Goal: Book appointment/travel/reservation

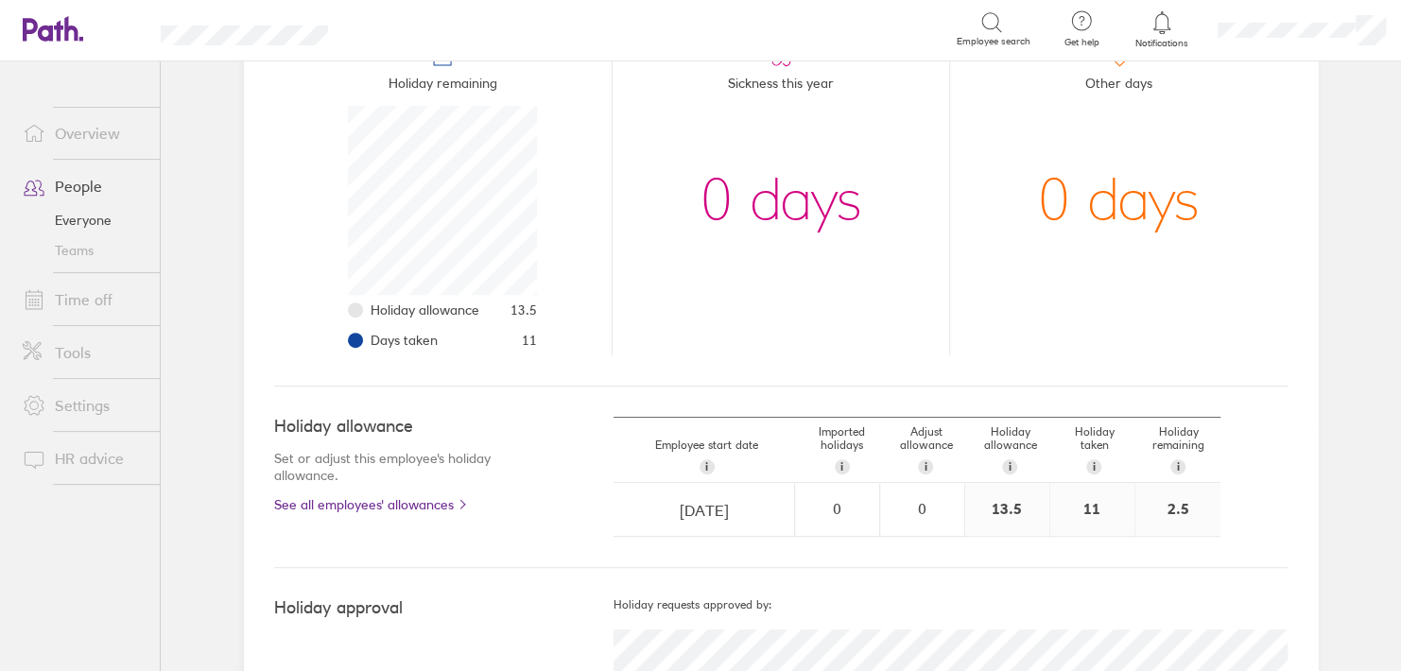
scroll to position [306, 0]
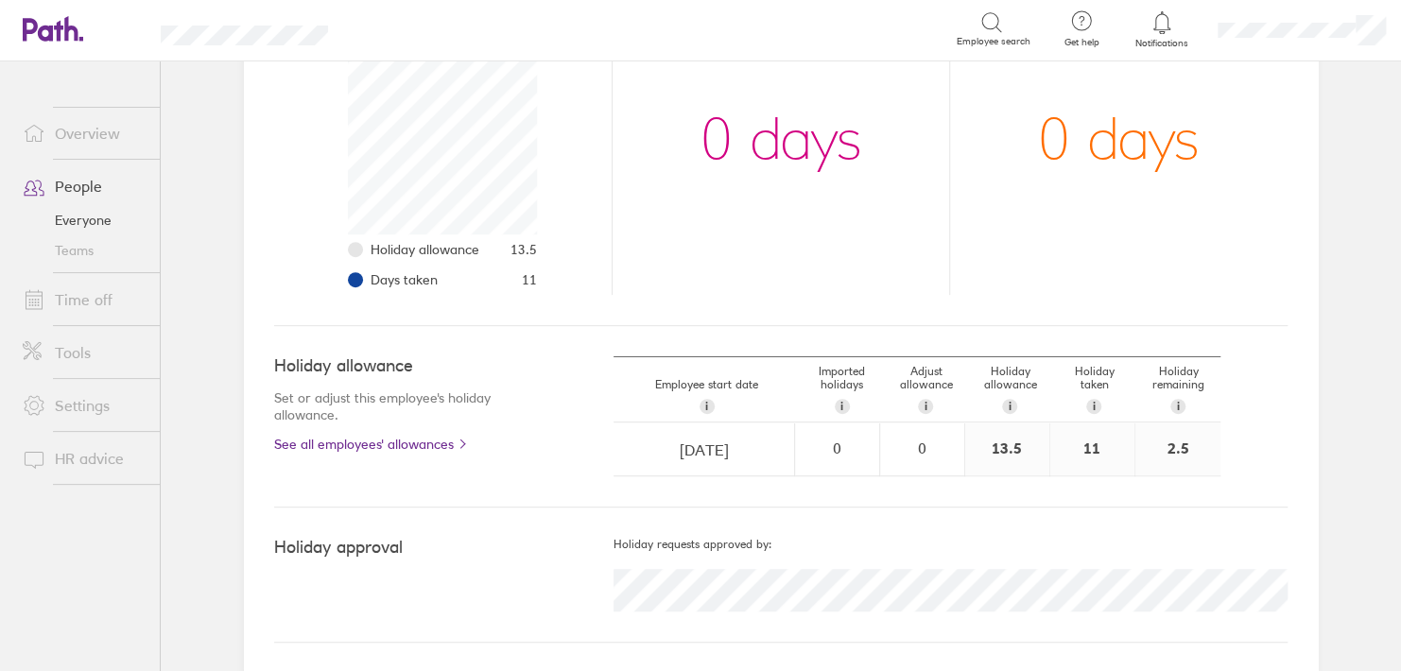
click at [78, 303] on link "Time off" at bounding box center [84, 300] width 152 height 38
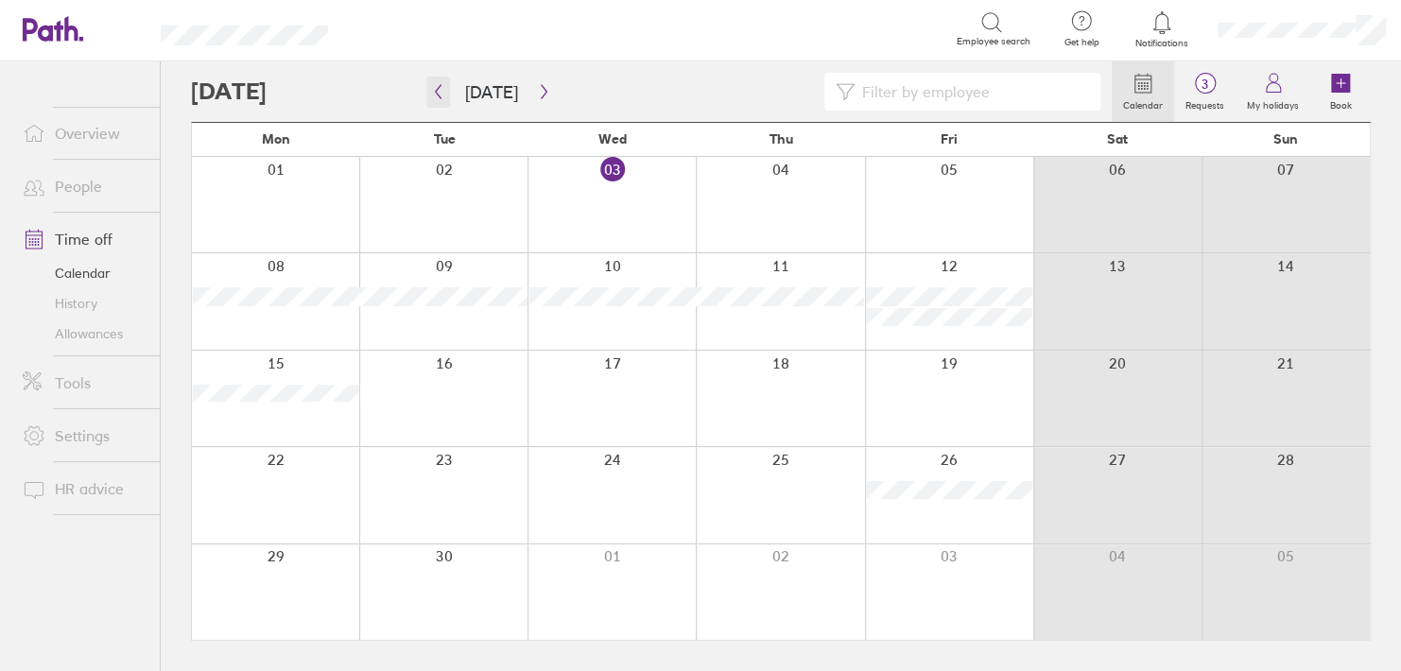
click at [443, 93] on icon "button" at bounding box center [438, 91] width 14 height 15
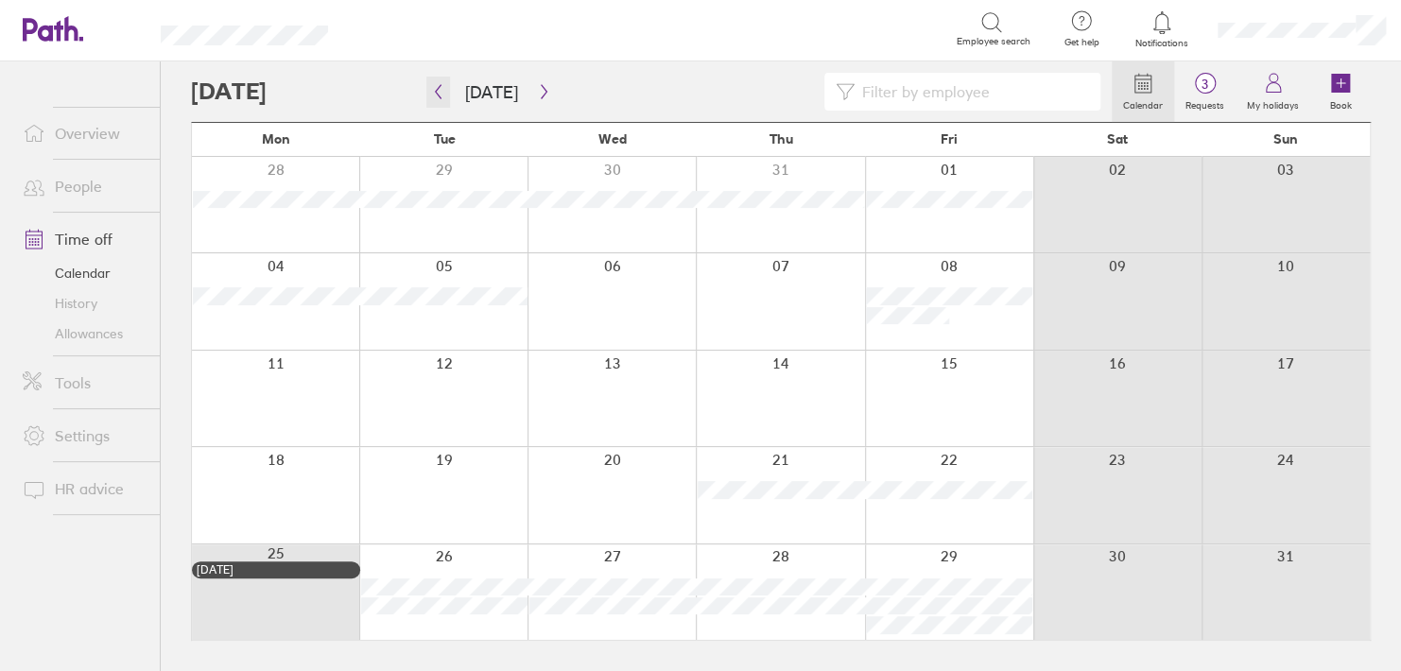
click at [439, 81] on button "button" at bounding box center [438, 92] width 24 height 31
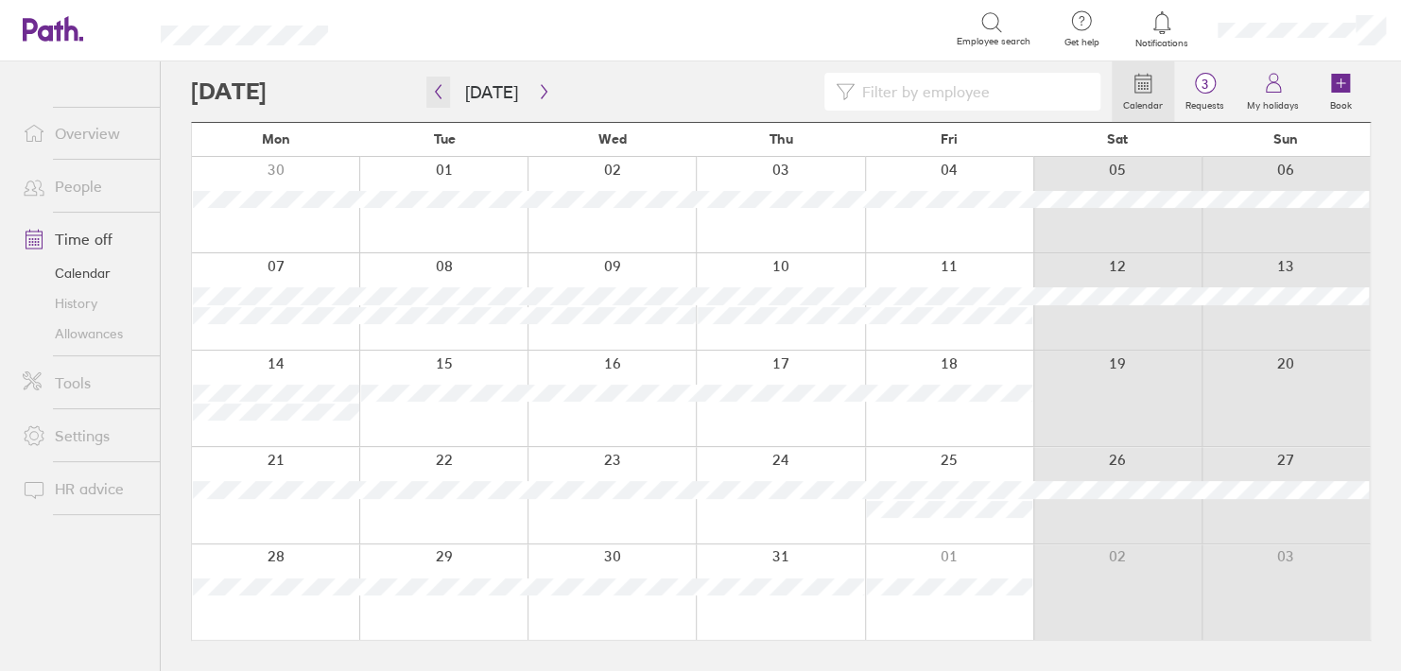
click at [443, 78] on button "button" at bounding box center [438, 92] width 24 height 31
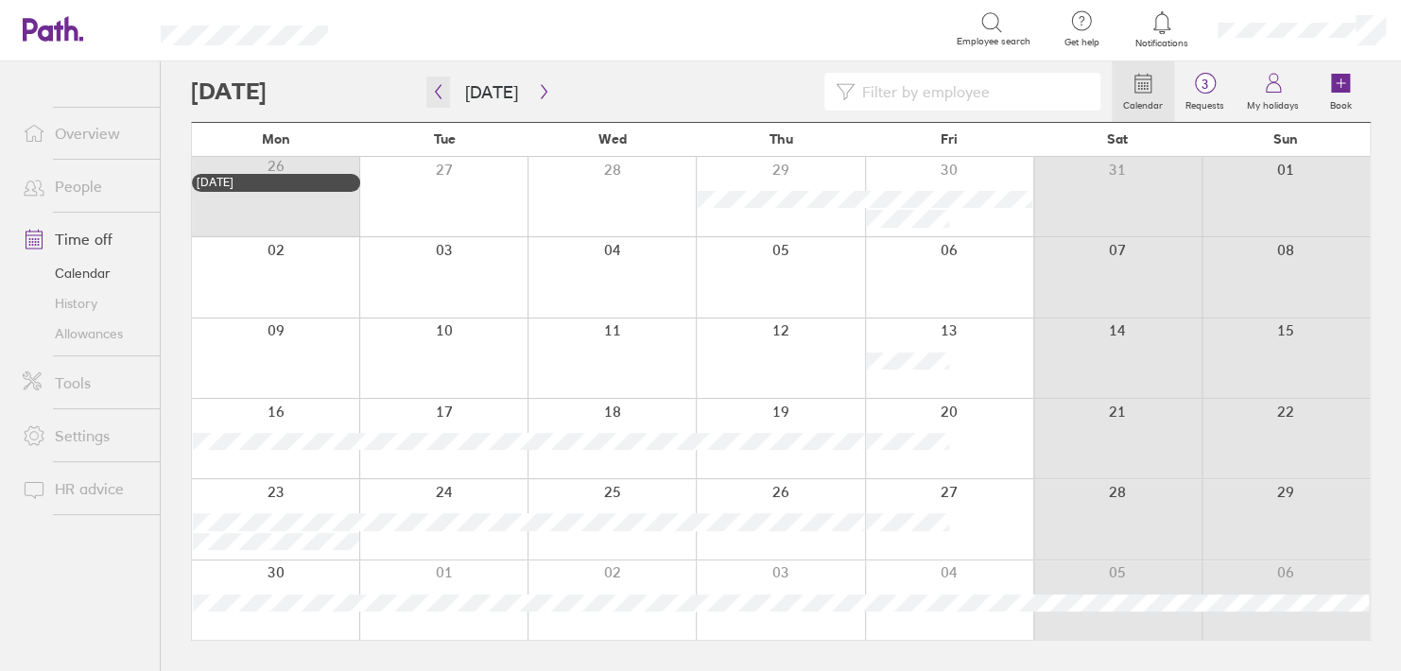
click at [443, 78] on button "button" at bounding box center [438, 92] width 24 height 31
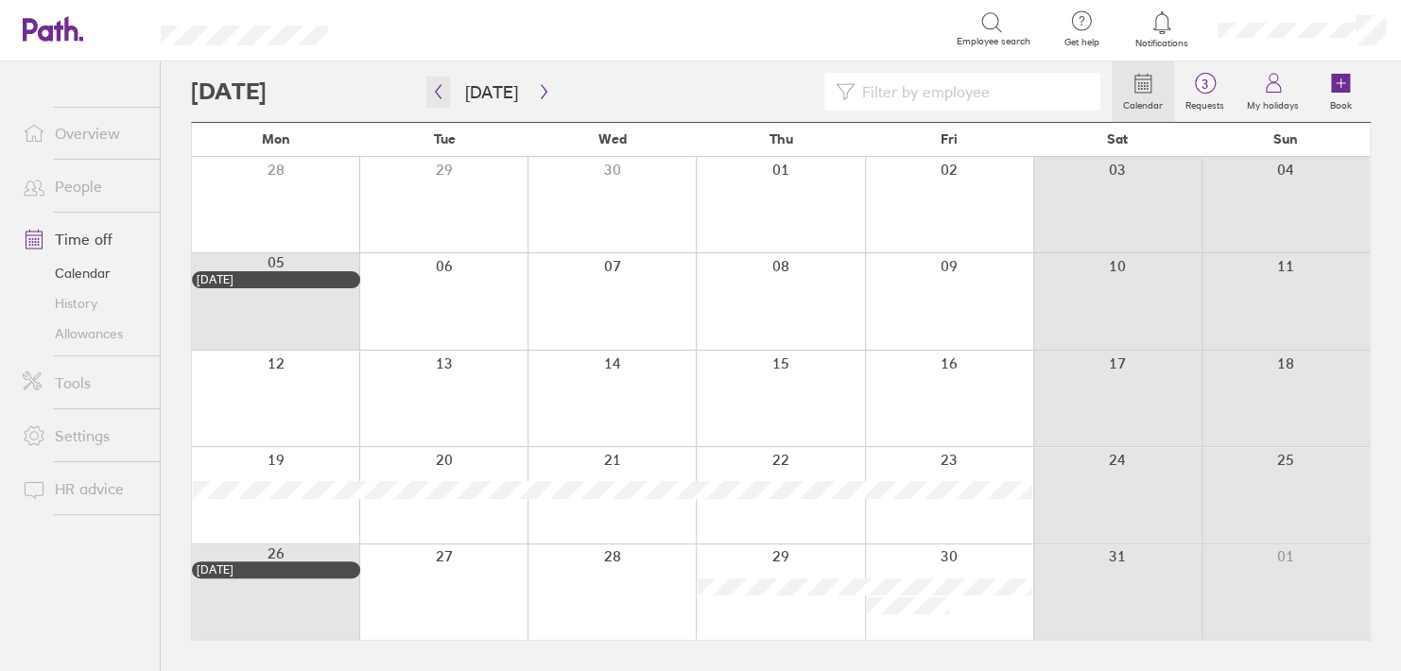
click at [443, 81] on button "button" at bounding box center [438, 92] width 24 height 31
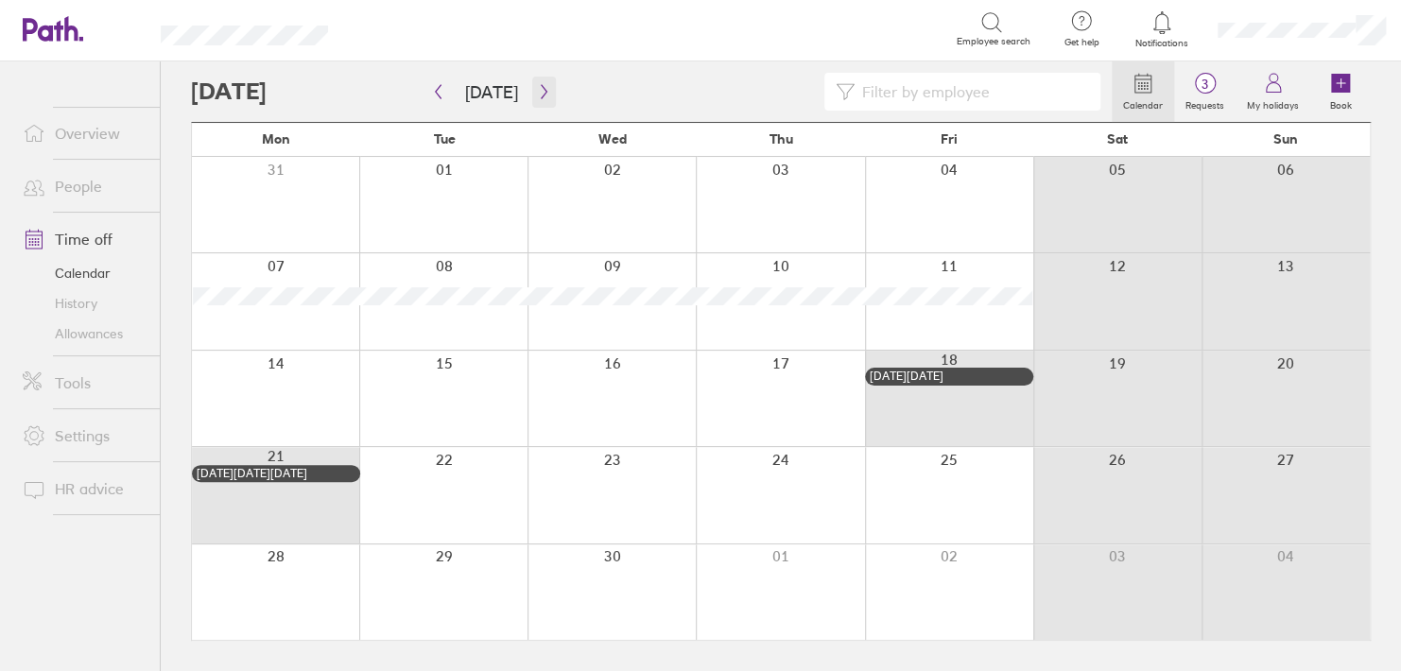
click at [537, 100] on button "button" at bounding box center [544, 92] width 24 height 31
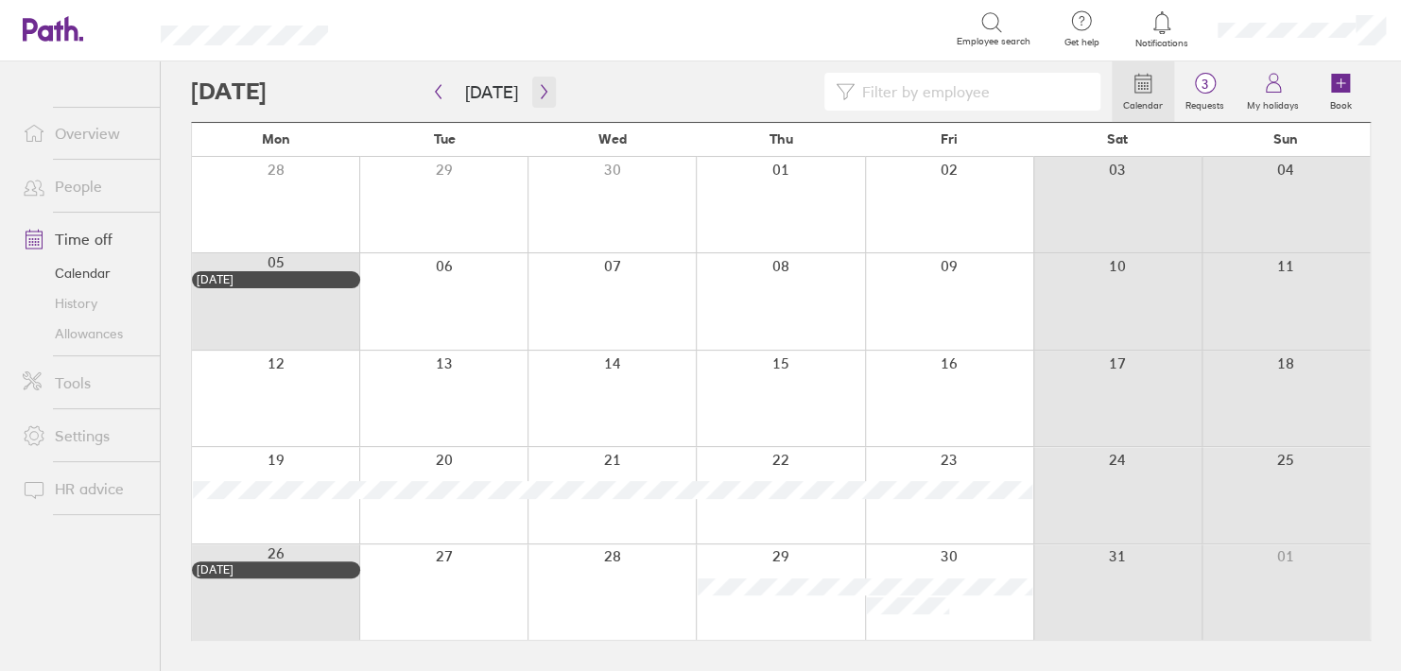
click at [541, 85] on icon "button" at bounding box center [544, 91] width 14 height 15
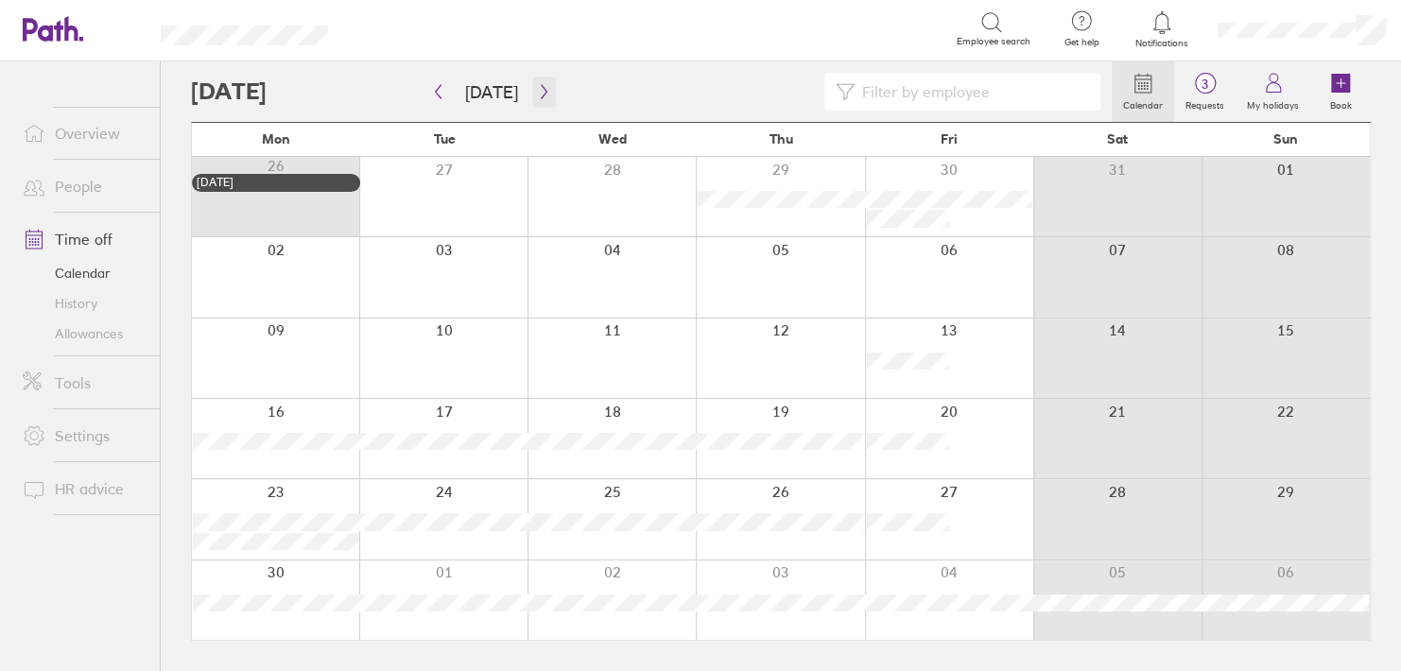
click at [537, 86] on icon "button" at bounding box center [544, 91] width 14 height 15
